Goal: Task Accomplishment & Management: Use online tool/utility

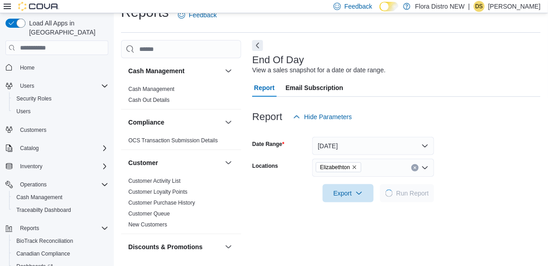
scroll to position [21, 0]
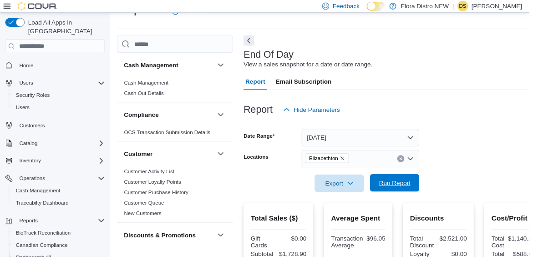
click at [396, 191] on span "Run Report" at bounding box center [408, 189] width 33 height 9
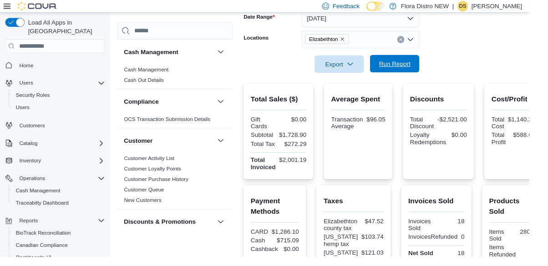
scroll to position [145, 0]
